Goal: Navigation & Orientation: Find specific page/section

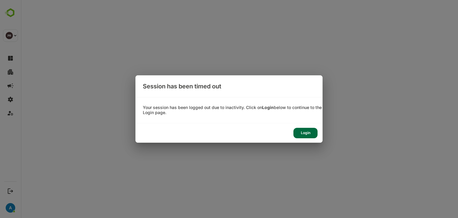
click at [307, 98] on div "Login" at bounding box center [305, 133] width 24 height 10
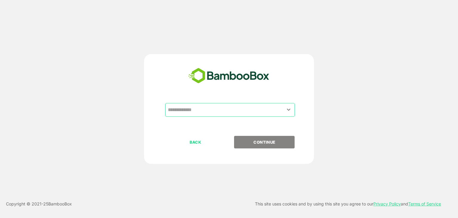
click at [225, 98] on input "text" at bounding box center [229, 109] width 127 height 11
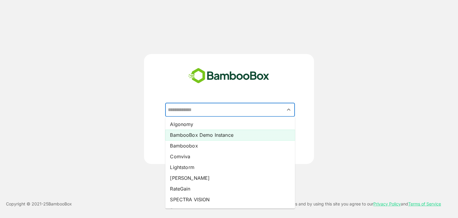
click at [202, 98] on li "BambooBox Demo Instance" at bounding box center [230, 134] width 130 height 11
type input "**********"
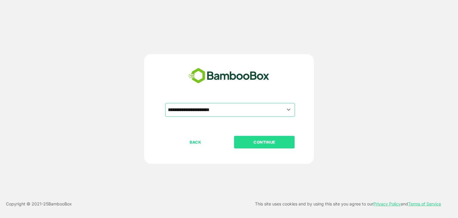
click at [259, 98] on p "CONTINUE" at bounding box center [265, 142] width 60 height 7
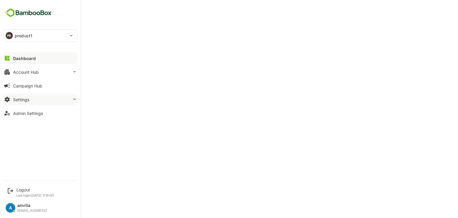
click at [63, 98] on button "Settings" at bounding box center [40, 99] width 75 height 12
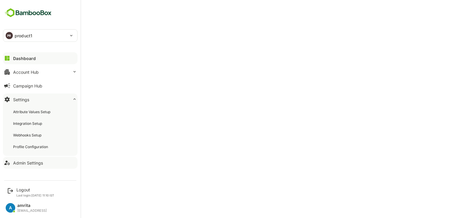
click at [32, 98] on button "Admin Settings" at bounding box center [40, 163] width 75 height 12
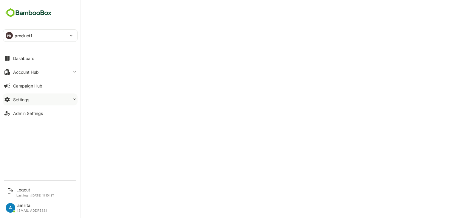
click at [42, 98] on button "Settings" at bounding box center [40, 99] width 75 height 12
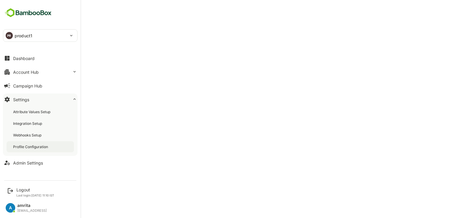
click at [35, 98] on div "Profile Configuration" at bounding box center [31, 146] width 36 height 5
click at [29, 58] on div "Dashboard" at bounding box center [23, 58] width 21 height 5
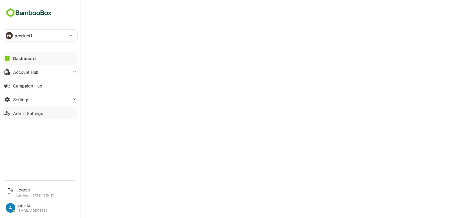
click at [25, 98] on div "Admin Settings" at bounding box center [28, 113] width 30 height 5
click at [21, 98] on div "Logout" at bounding box center [35, 189] width 38 height 5
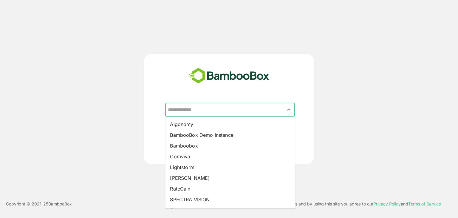
click at [207, 98] on input "text" at bounding box center [229, 109] width 127 height 11
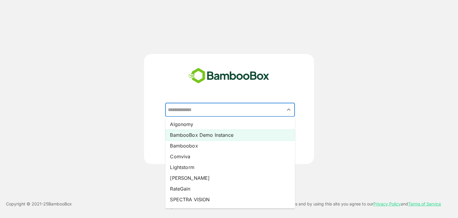
click at [202, 98] on li "BambooBox Demo Instance" at bounding box center [230, 134] width 130 height 11
type input "**********"
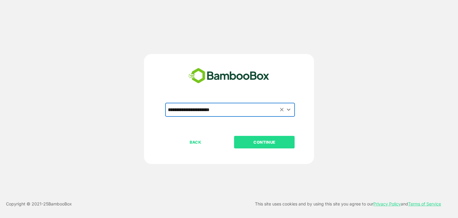
click at [260, 98] on div "BACK CONTINUE" at bounding box center [234, 161] width 138 height 51
click at [261, 98] on button "CONTINUE" at bounding box center [264, 142] width 61 height 13
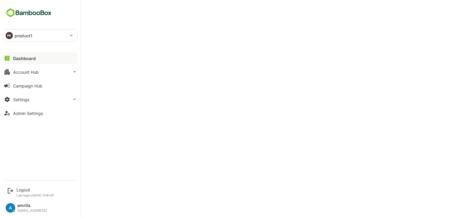
click at [21, 98] on div "PR product1 ******** Dashboard Account Hub Campaign Hub Settings Admin Settings" at bounding box center [40, 88] width 81 height 177
click at [22, 98] on button "Admin Settings" at bounding box center [40, 113] width 75 height 12
click at [31, 98] on button "Settings" at bounding box center [40, 99] width 75 height 12
click at [35, 57] on button "Dashboard" at bounding box center [40, 58] width 75 height 12
